Goal: Information Seeking & Learning: Learn about a topic

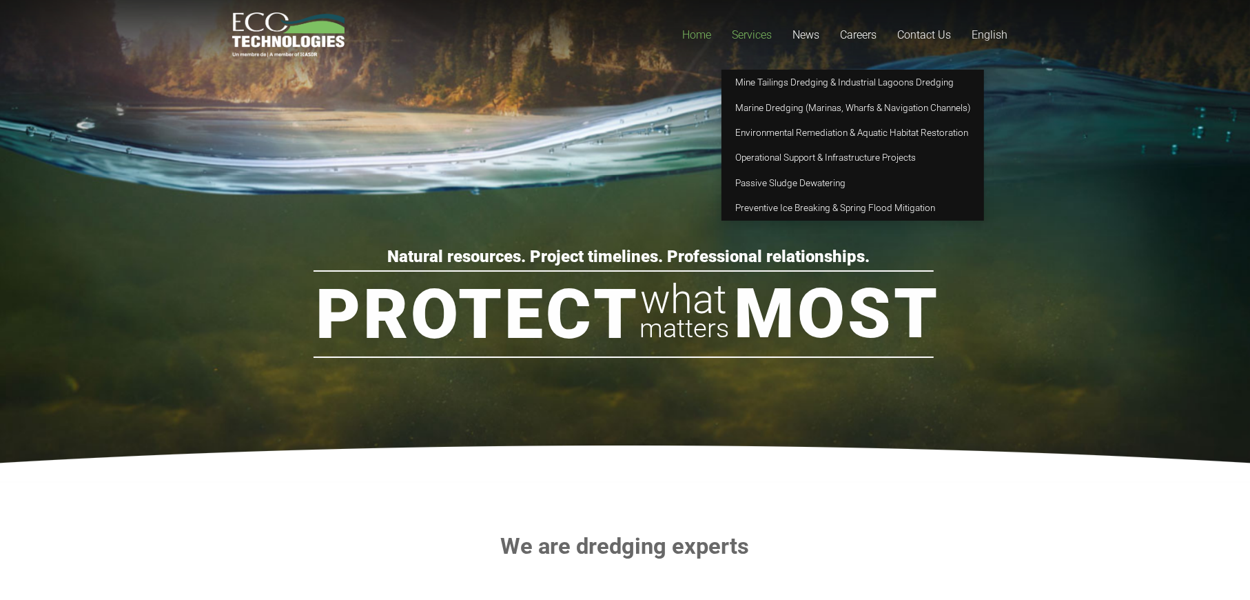
click at [744, 32] on span "Services" at bounding box center [752, 34] width 40 height 13
click at [848, 88] on span "Mine Tailings Dredging & Industrial Lagoons Dredging" at bounding box center [844, 82] width 218 height 11
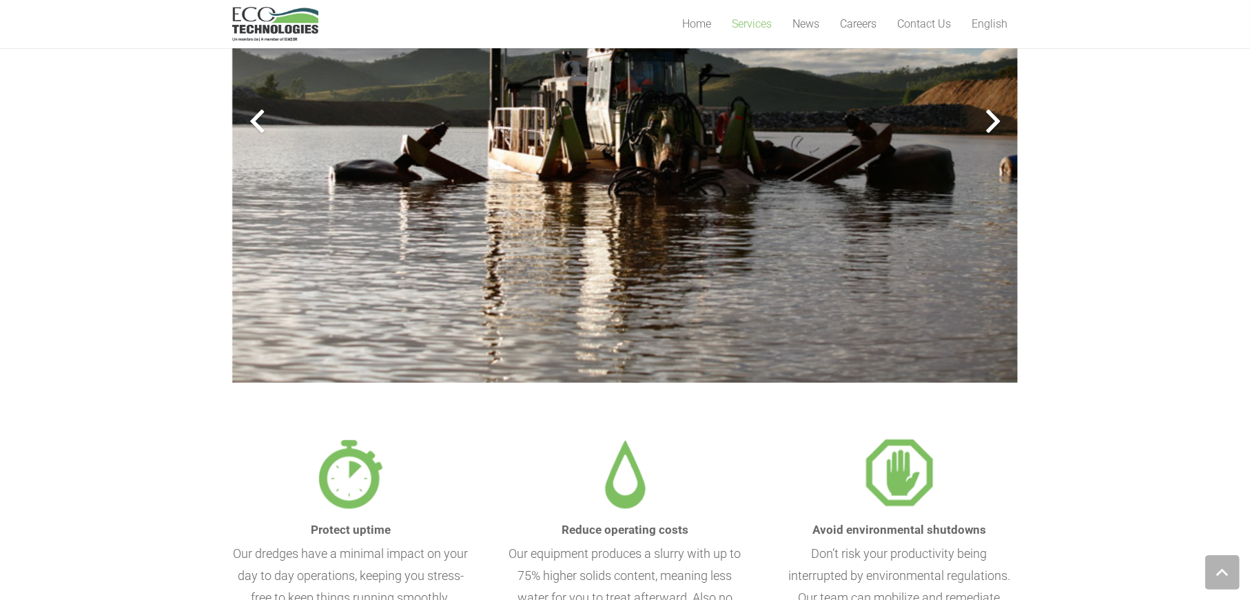
scroll to position [600, 0]
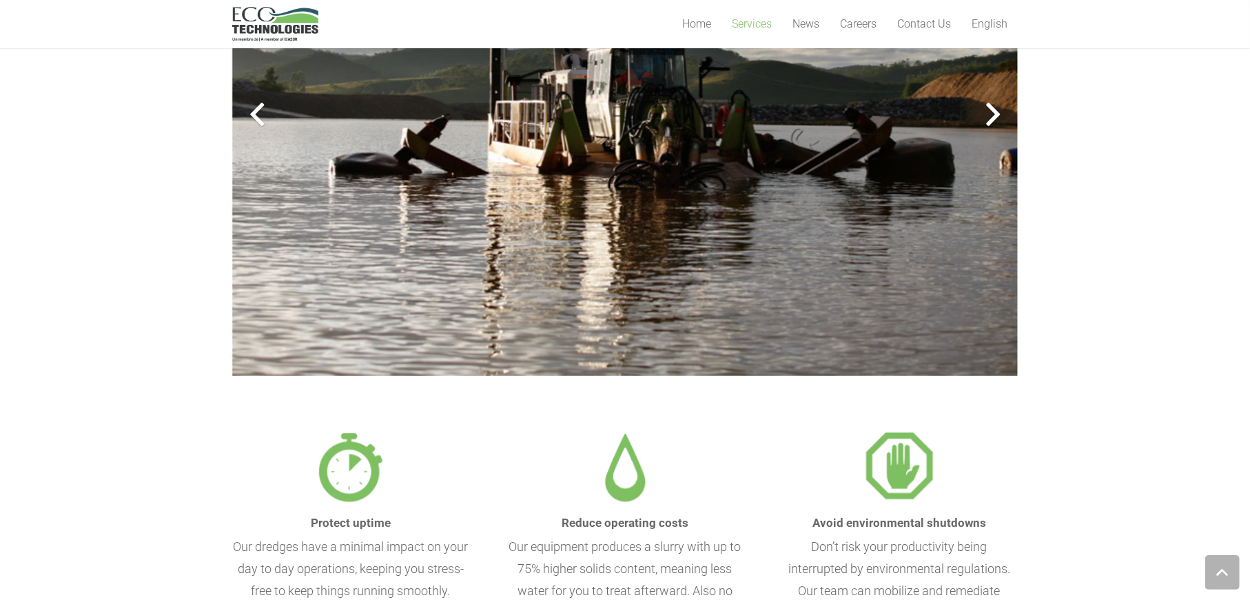
drag, startPoint x: 1259, startPoint y: 113, endPoint x: 1259, endPoint y: 236, distance: 123.4
click at [984, 113] on div at bounding box center [993, 115] width 50 height 50
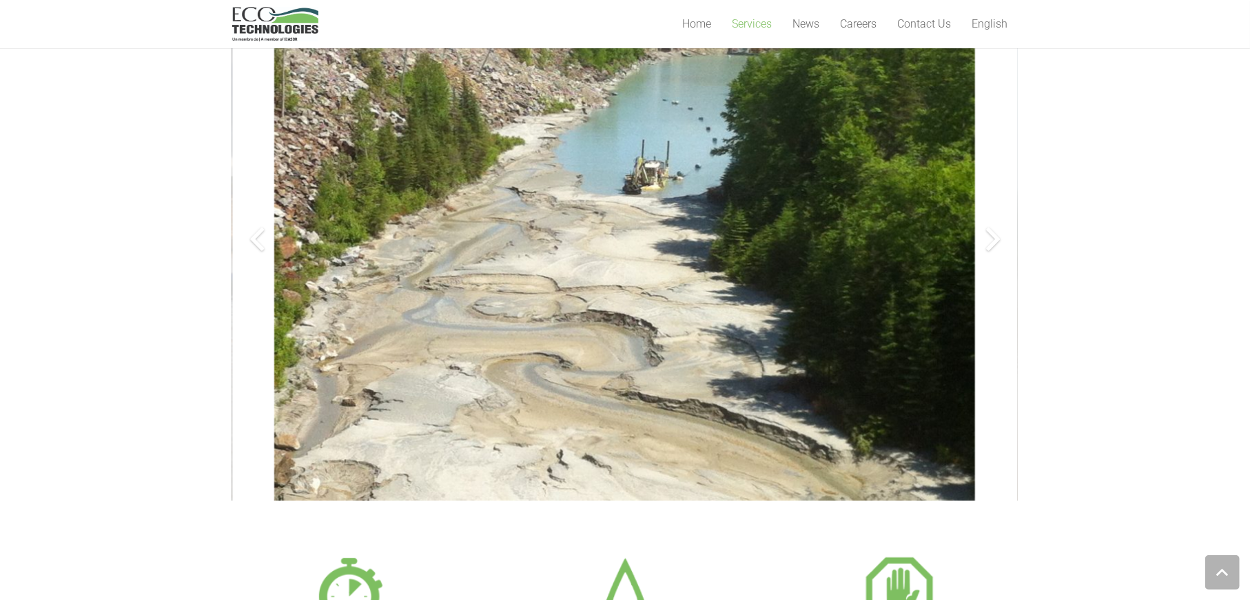
scroll to position [449, 0]
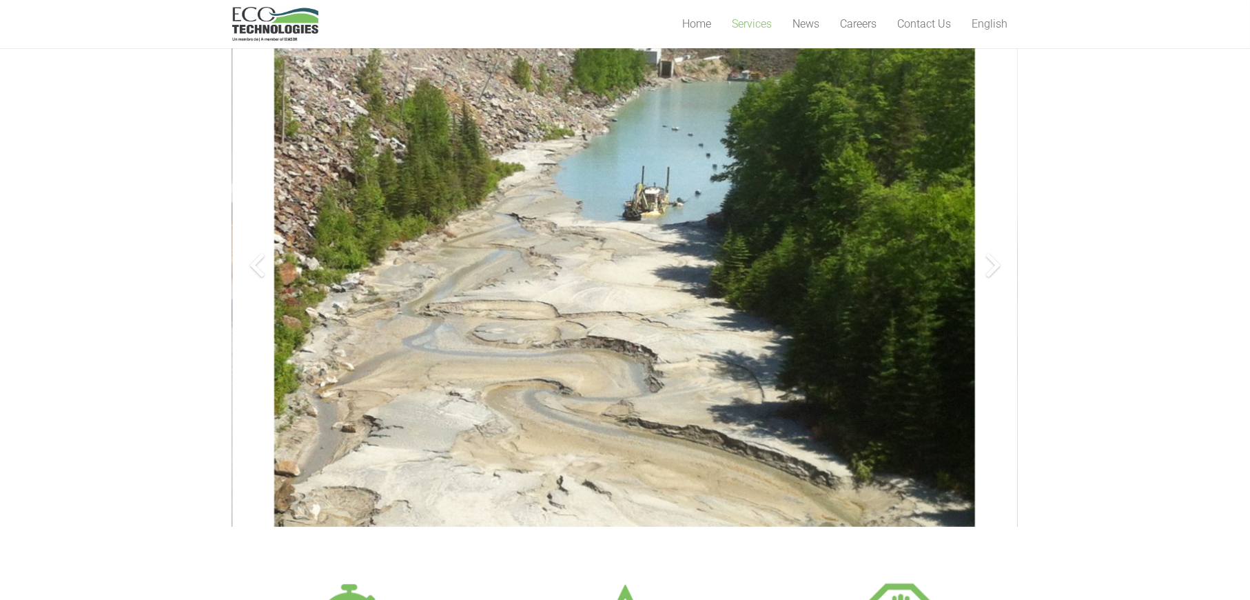
click at [997, 268] on div at bounding box center [993, 266] width 50 height 50
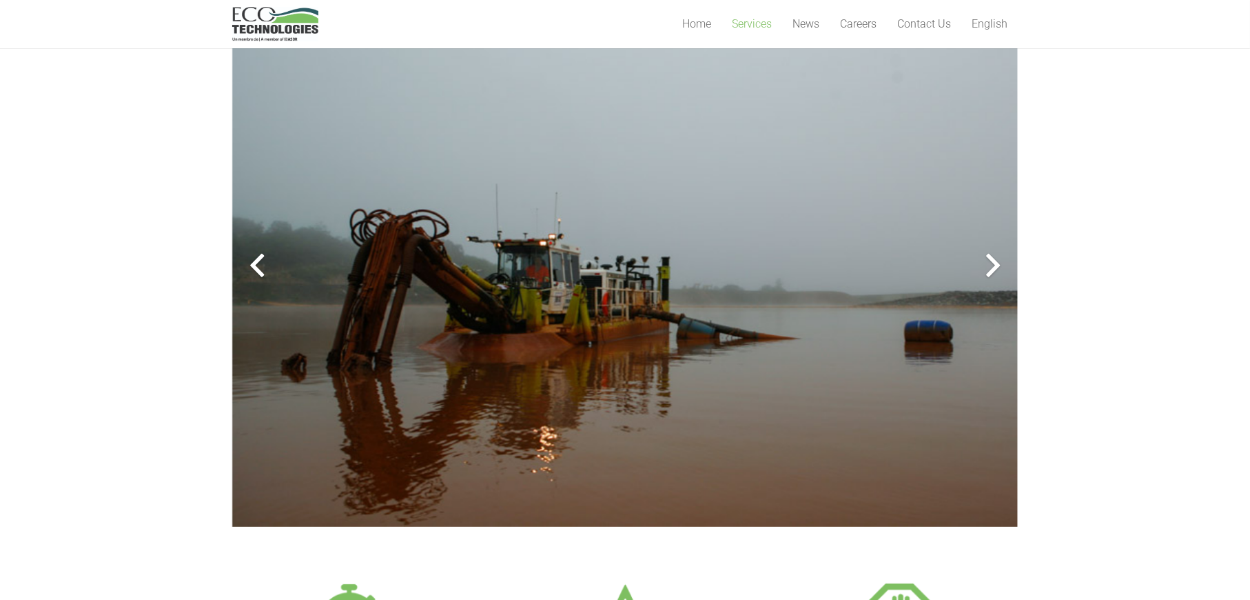
click at [996, 268] on div at bounding box center [993, 266] width 50 height 50
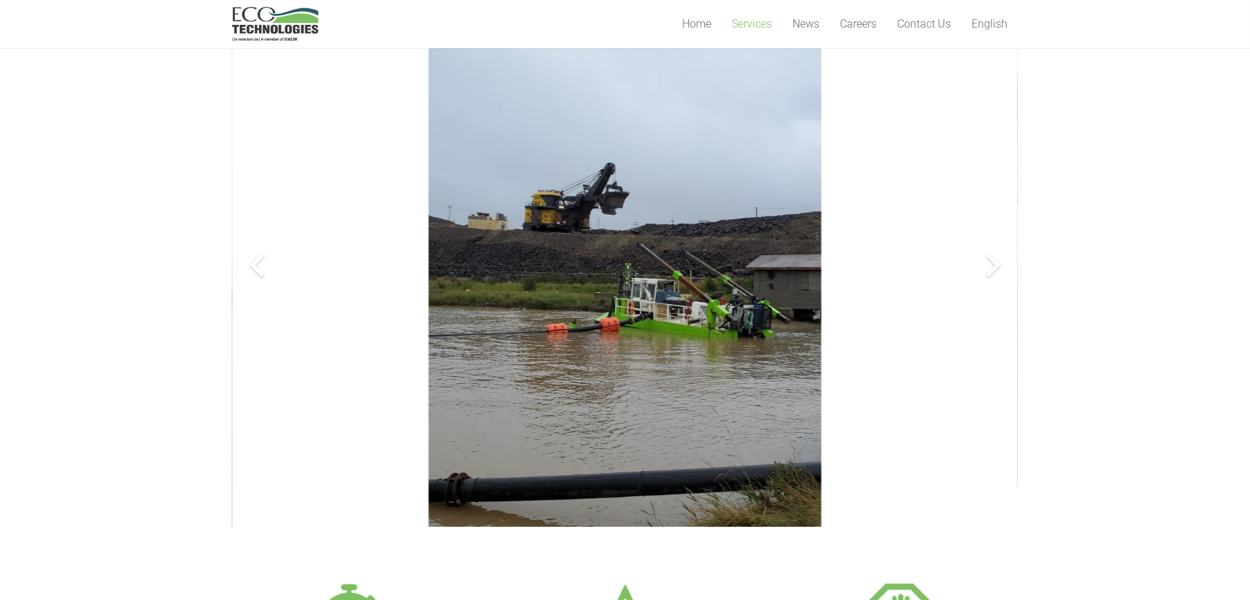
click at [996, 268] on div at bounding box center [993, 266] width 50 height 50
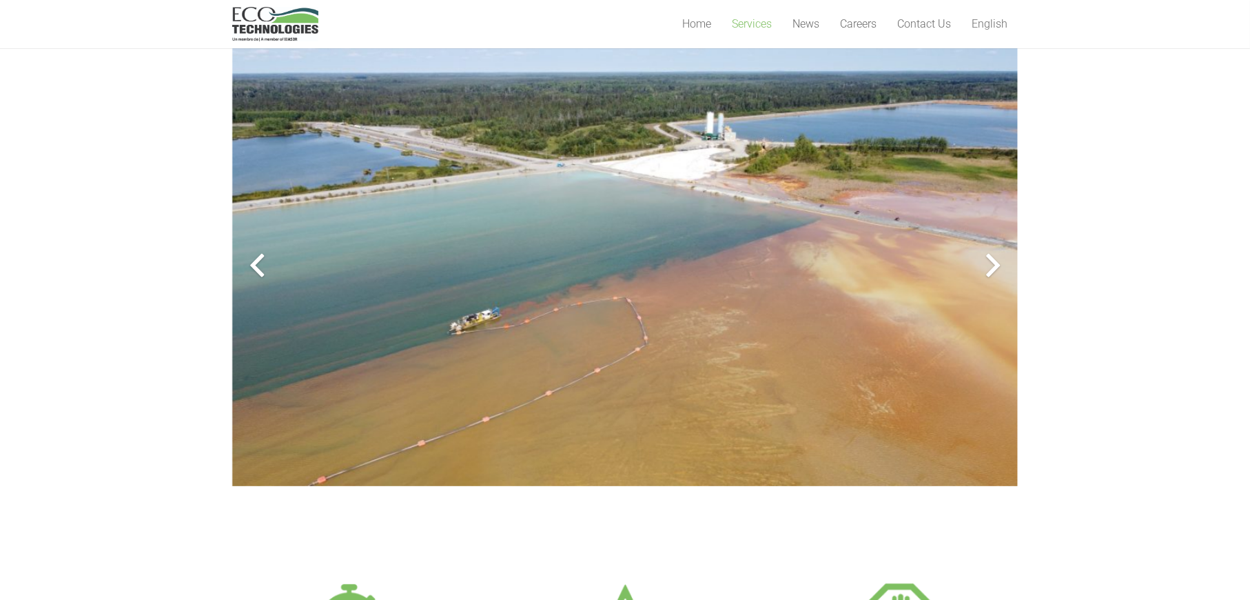
click at [250, 264] on div at bounding box center [257, 266] width 50 height 50
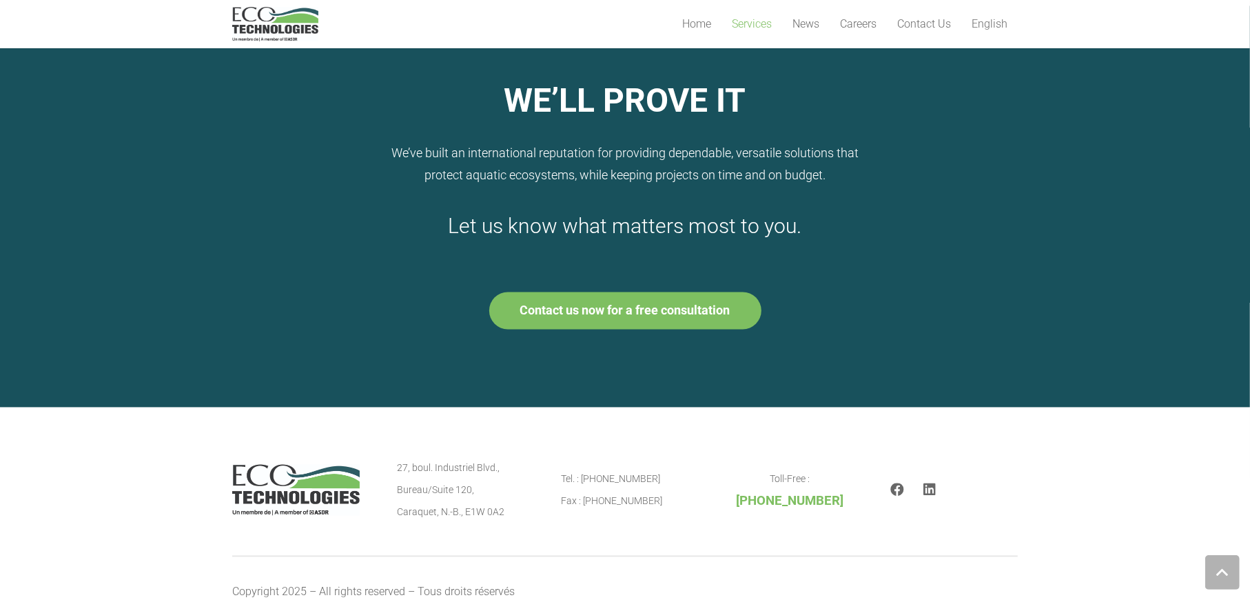
scroll to position [2159, 0]
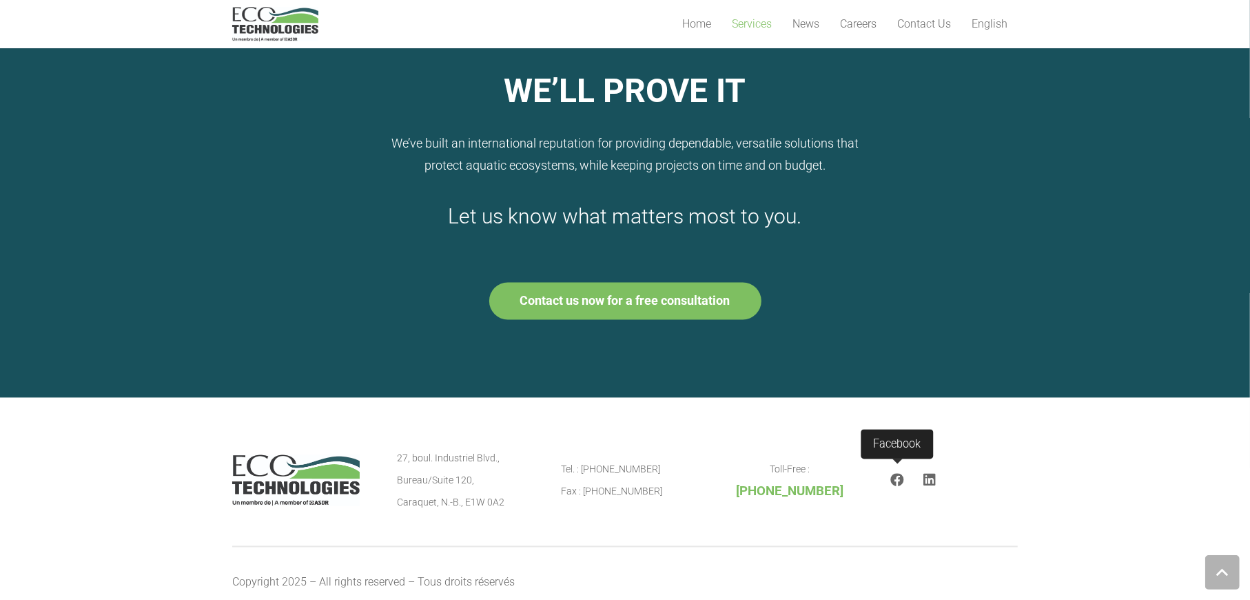
click at [895, 480] on icon "Facebook" at bounding box center [898, 481] width 14 height 14
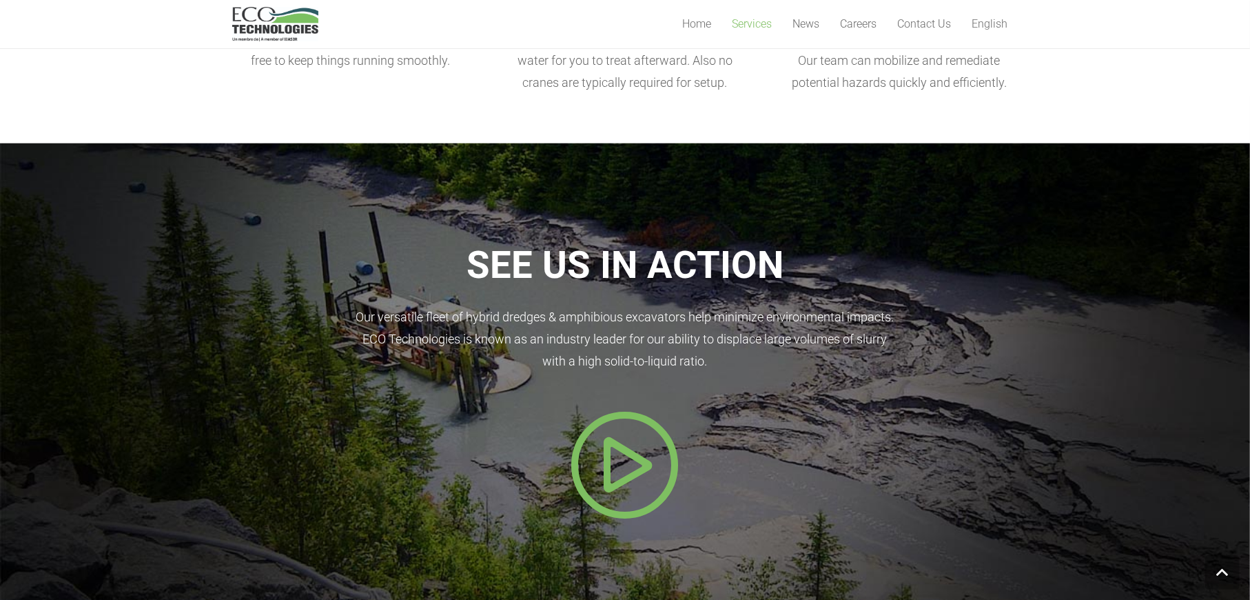
scroll to position [1134, 0]
